Goal: Task Accomplishment & Management: Use online tool/utility

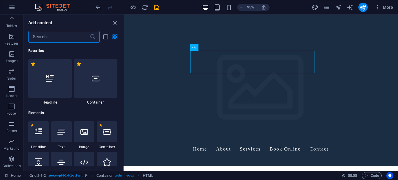
scroll to position [0, 5]
click at [387, 7] on span "More" at bounding box center [384, 7] width 18 height 6
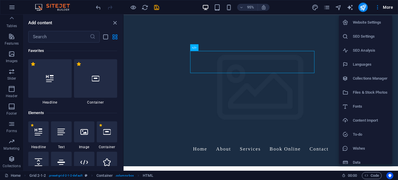
scroll to position [6, 0]
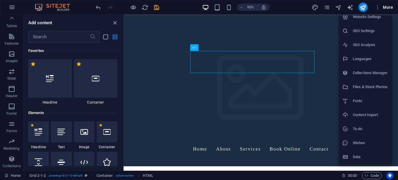
click at [376, 74] on h6 "Collections Manager" at bounding box center [371, 72] width 36 height 7
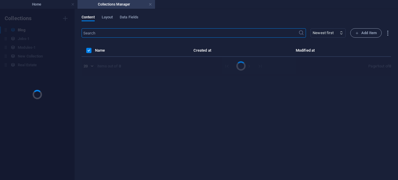
scroll to position [0, 0]
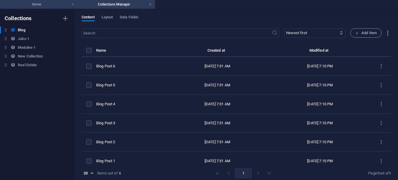
click at [31, 3] on h4 "Home" at bounding box center [39, 4] width 78 height 6
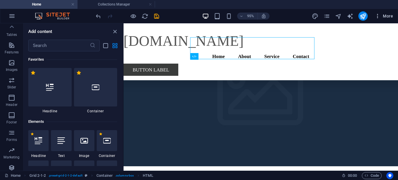
click at [377, 17] on icon "button" at bounding box center [378, 16] width 6 height 6
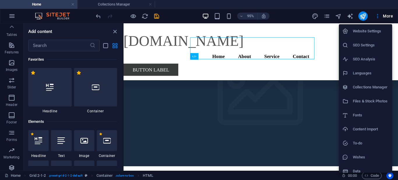
scroll to position [6, 0]
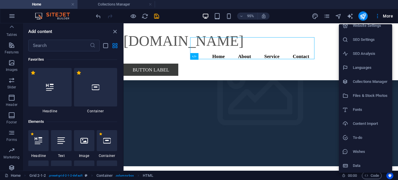
click at [369, 125] on h6 "Content Import" at bounding box center [371, 123] width 36 height 7
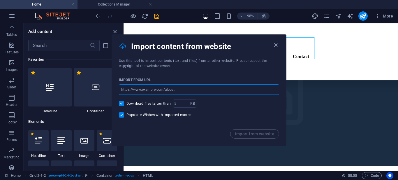
click at [213, 90] on input "url" at bounding box center [199, 89] width 160 height 10
paste input "[URL][DOMAIN_NAME]"
type input "[URL][DOMAIN_NAME]"
click at [248, 135] on span "Import from website" at bounding box center [255, 134] width 40 height 5
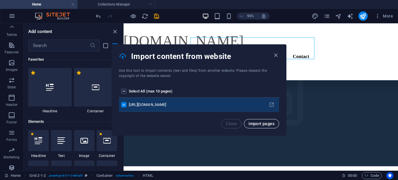
click at [268, 126] on button "Import pages" at bounding box center [261, 123] width 35 height 9
click at [178, 106] on div "[URL][DOMAIN_NAME]" at bounding box center [195, 104] width 132 height 5
click at [271, 105] on icon "pages list" at bounding box center [272, 105] width 6 height 6
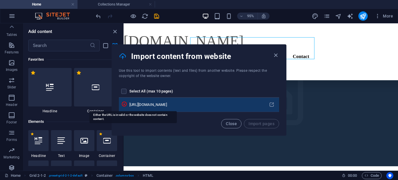
click at [127, 104] on icon "pages list" at bounding box center [124, 104] width 6 height 6
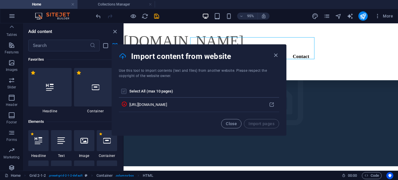
click at [122, 92] on label "pages list" at bounding box center [123, 91] width 5 height 5
click at [0, 0] on input "pages list" at bounding box center [0, 0] width 0 height 0
click at [275, 53] on icon "button" at bounding box center [276, 55] width 7 height 7
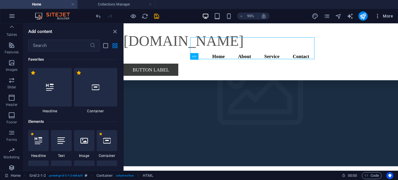
click at [382, 18] on span "More" at bounding box center [384, 16] width 18 height 6
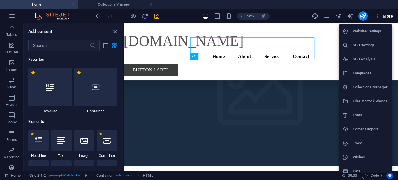
click at [364, 126] on h6 "Content Import" at bounding box center [371, 129] width 36 height 7
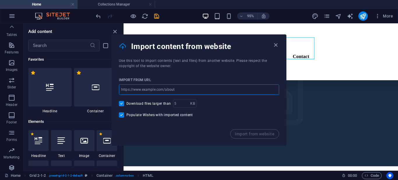
click at [187, 91] on input "url" at bounding box center [199, 89] width 160 height 10
paste input "[URL][DOMAIN_NAME]"
type input "[URL][DOMAIN_NAME]"
click at [244, 133] on span "Import from website" at bounding box center [255, 134] width 40 height 5
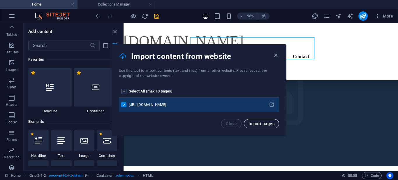
click at [257, 122] on span "Import pages" at bounding box center [262, 123] width 26 height 5
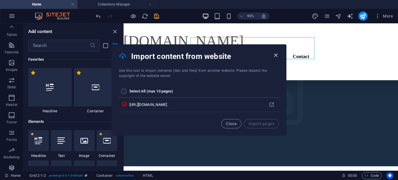
click at [276, 52] on icon "button" at bounding box center [276, 55] width 7 height 7
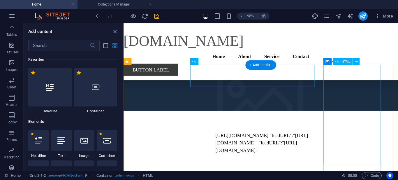
scroll to position [141, 0]
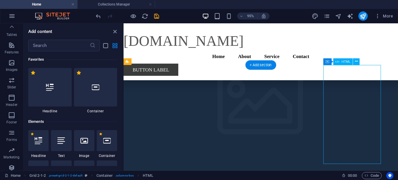
drag, startPoint x: 374, startPoint y: 112, endPoint x: 359, endPoint y: 111, distance: 14.9
